Goal: Complete application form: Complete application form

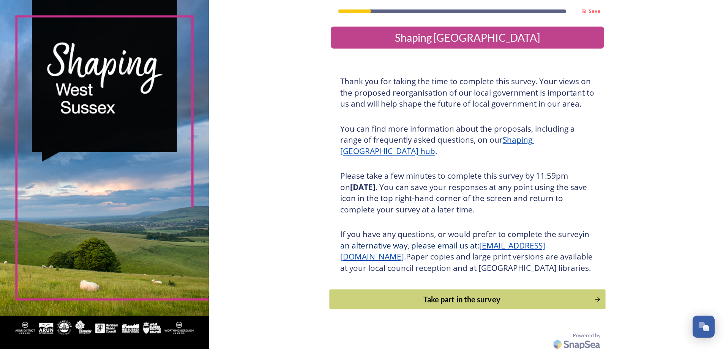
click at [474, 305] on div "Take part in the survey" at bounding box center [461, 299] width 257 height 11
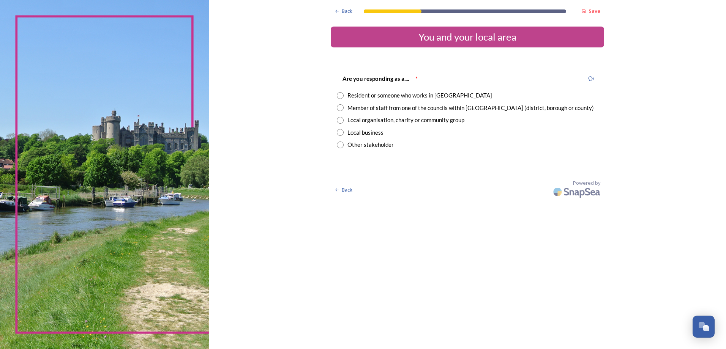
click at [397, 109] on div "Member of staff from one of the councils within [GEOGRAPHIC_DATA] (district, bo…" at bounding box center [470, 108] width 246 height 9
radio input "true"
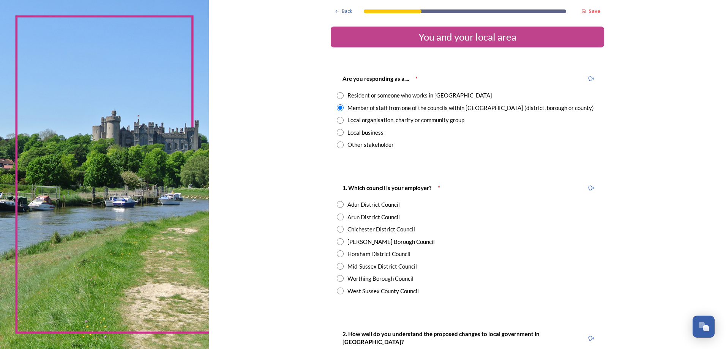
click at [367, 243] on div "[PERSON_NAME] Borough Council" at bounding box center [390, 242] width 87 height 9
radio input "true"
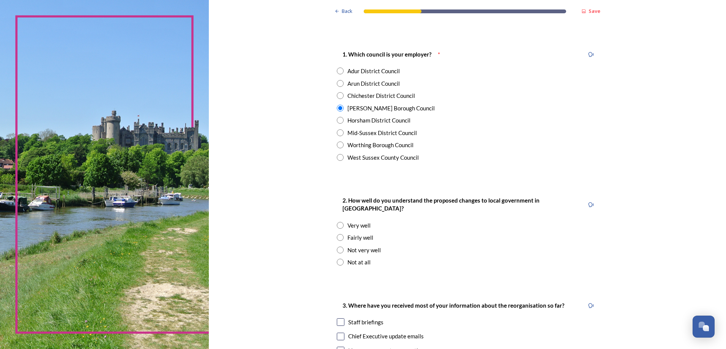
scroll to position [152, 0]
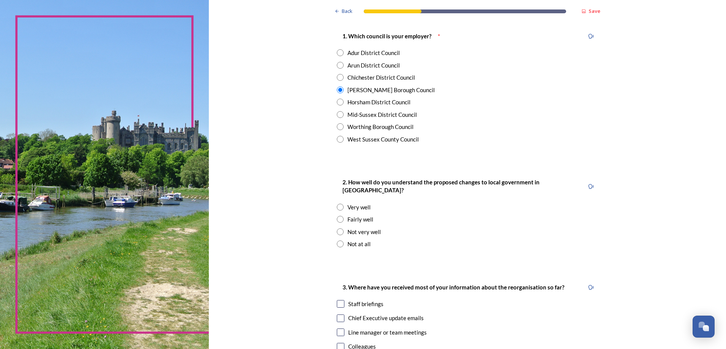
click at [364, 228] on div "Not very well" at bounding box center [363, 232] width 33 height 9
radio input "true"
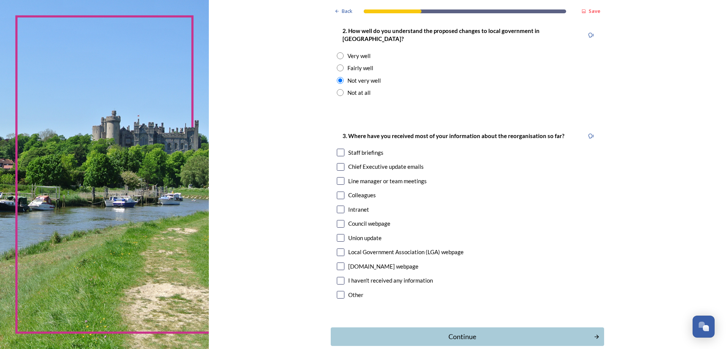
scroll to position [304, 0]
click at [340, 177] on input "checkbox" at bounding box center [341, 181] width 8 height 8
checkbox input "true"
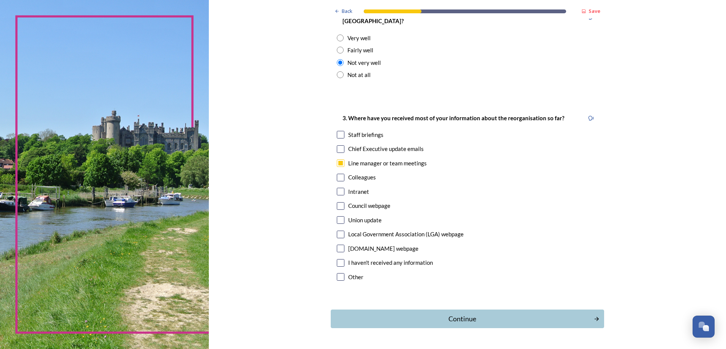
scroll to position [336, 0]
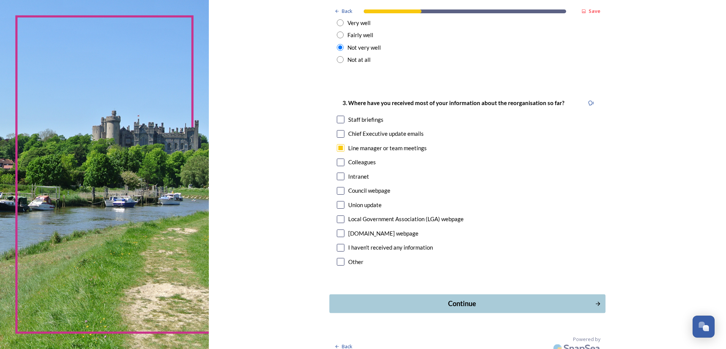
click at [482, 299] on div "Continue" at bounding box center [461, 304] width 257 height 10
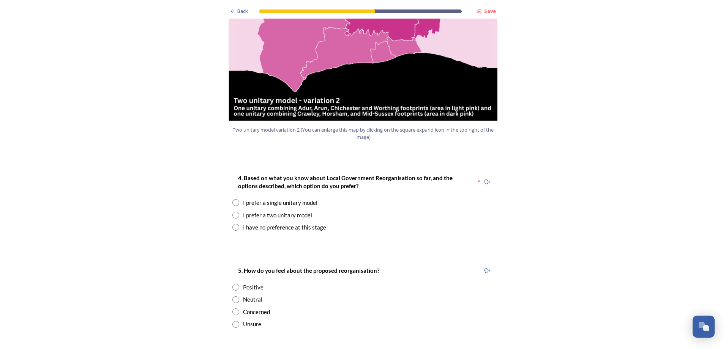
scroll to position [911, 0]
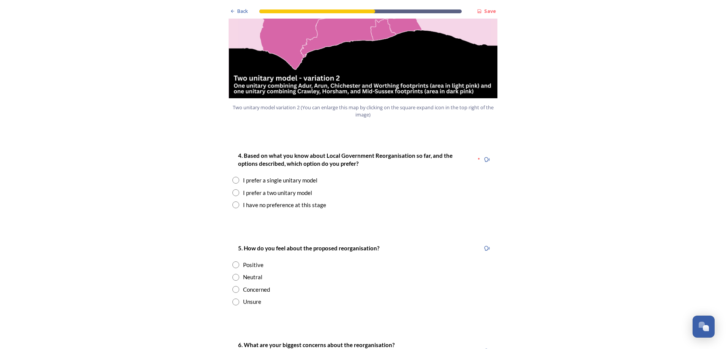
click at [232, 202] on input "radio" at bounding box center [235, 205] width 7 height 7
radio input "true"
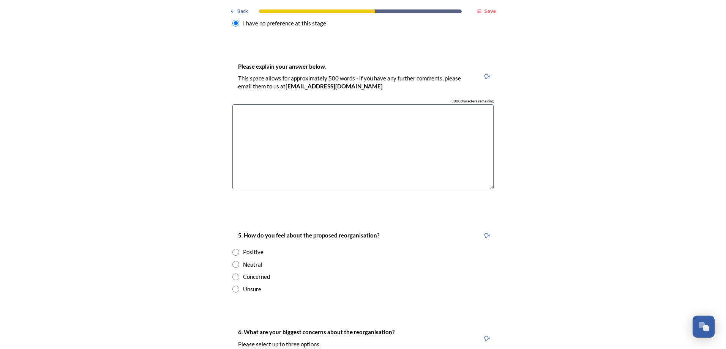
scroll to position [1101, 0]
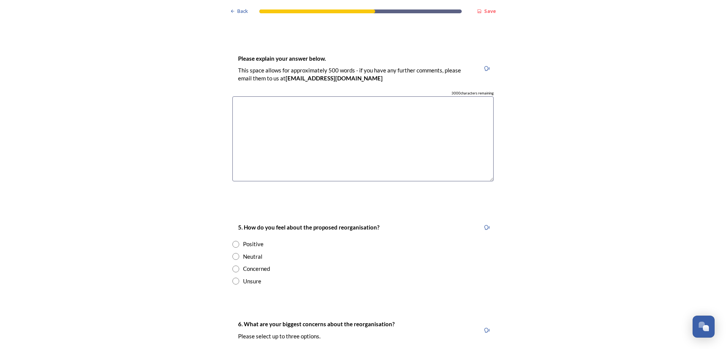
click at [232, 278] on input "radio" at bounding box center [235, 281] width 7 height 7
radio input "true"
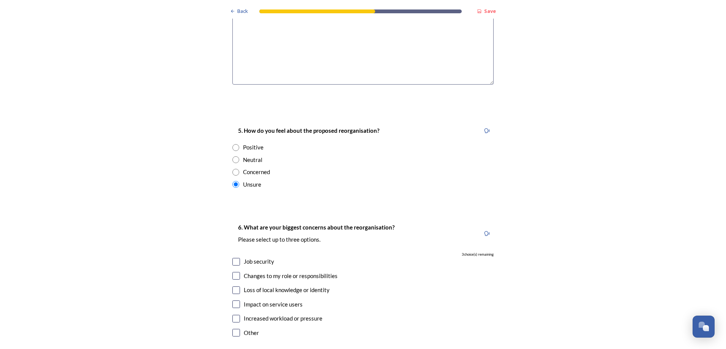
scroll to position [1215, 0]
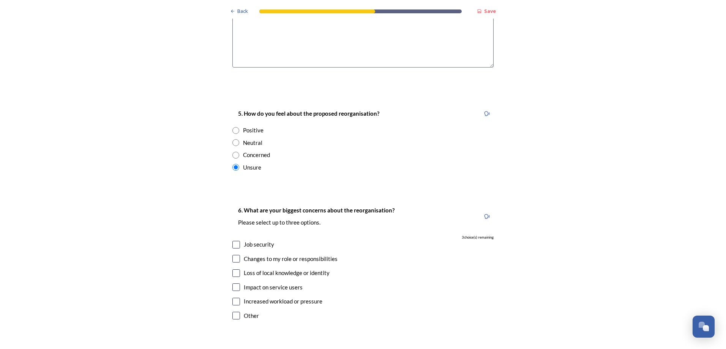
click at [235, 241] on input "checkbox" at bounding box center [236, 245] width 8 height 8
checkbox input "true"
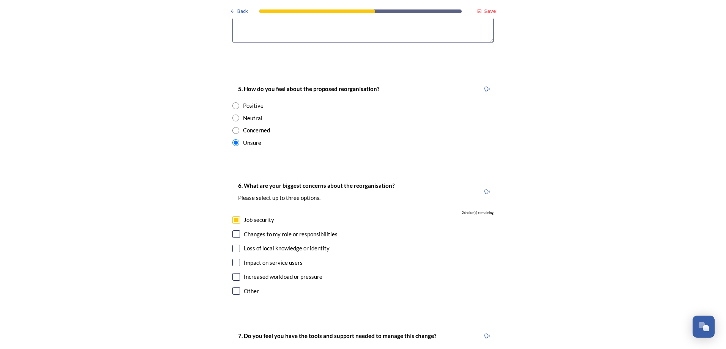
scroll to position [1253, 0]
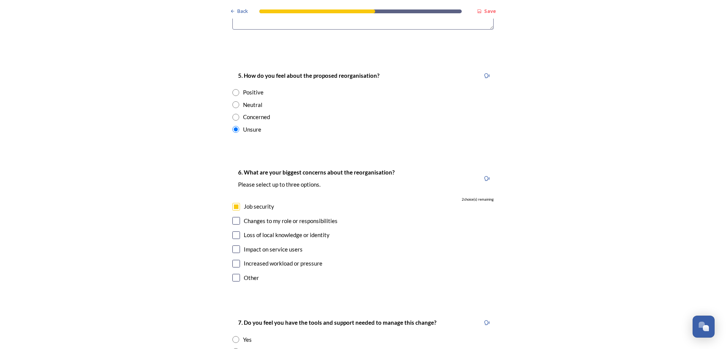
click at [235, 232] on input "checkbox" at bounding box center [236, 236] width 8 height 8
checkbox input "true"
click at [235, 217] on input "checkbox" at bounding box center [236, 221] width 8 height 8
checkbox input "true"
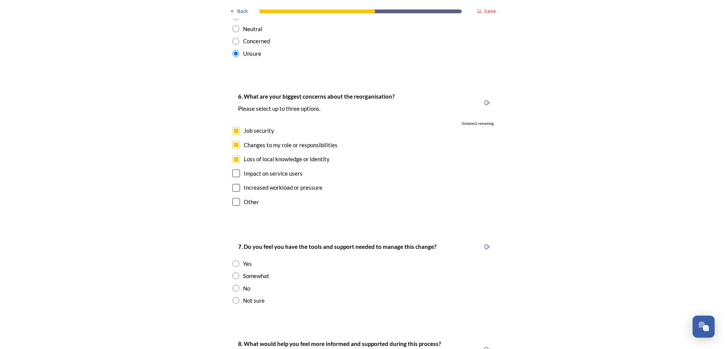
click at [235, 297] on input "radio" at bounding box center [235, 300] width 7 height 7
radio input "true"
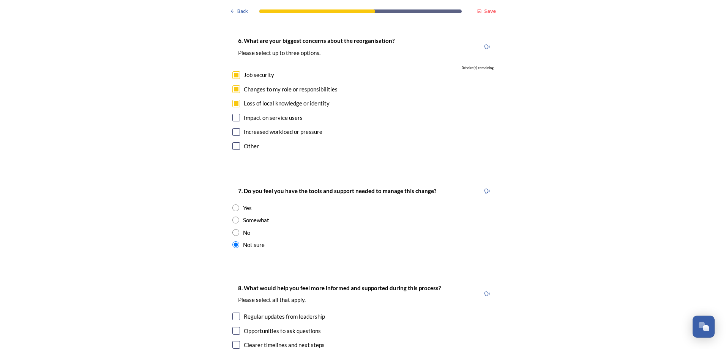
scroll to position [1405, 0]
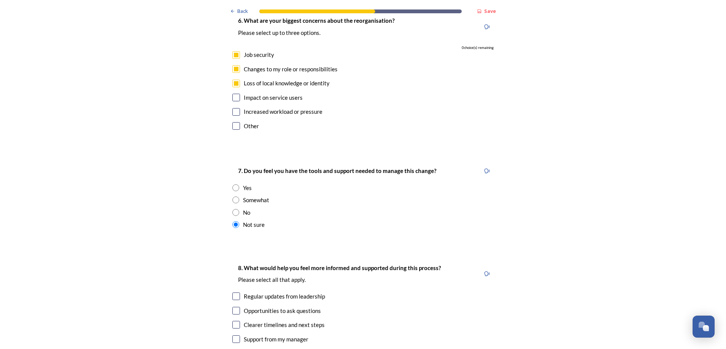
click at [234, 209] on input "radio" at bounding box center [235, 212] width 7 height 7
radio input "true"
click at [234, 221] on input "radio" at bounding box center [235, 224] width 7 height 7
radio input "true"
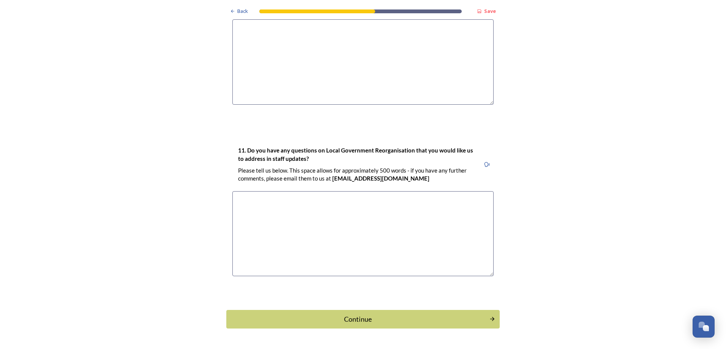
scroll to position [2099, 0]
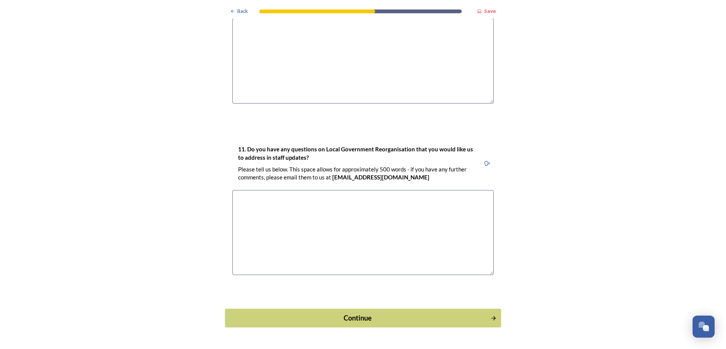
click at [342, 313] on div "Continue" at bounding box center [357, 318] width 257 height 10
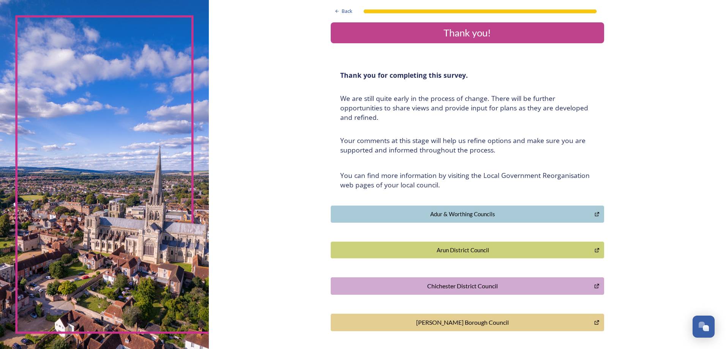
scroll to position [0, 0]
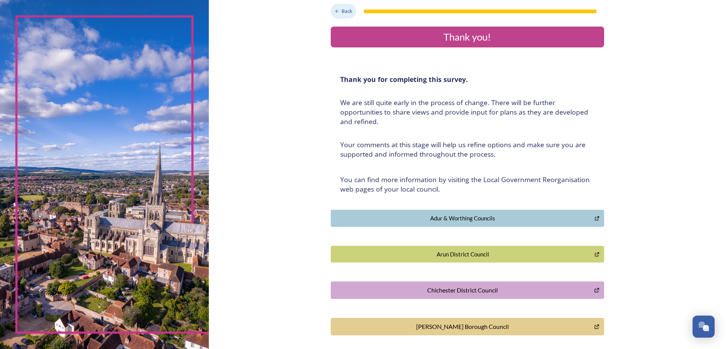
click at [344, 13] on span "Back" at bounding box center [347, 11] width 11 height 7
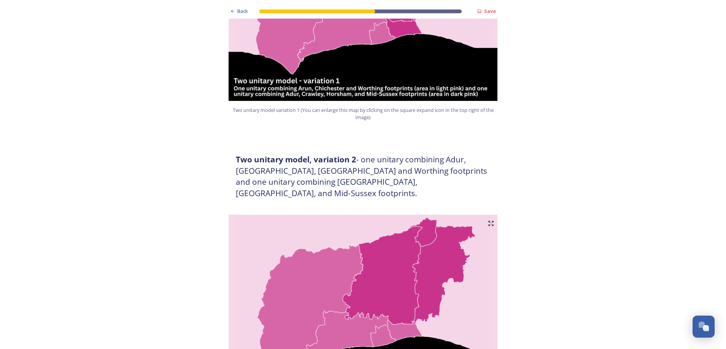
scroll to position [608, 0]
